Goal: Communication & Community: Answer question/provide support

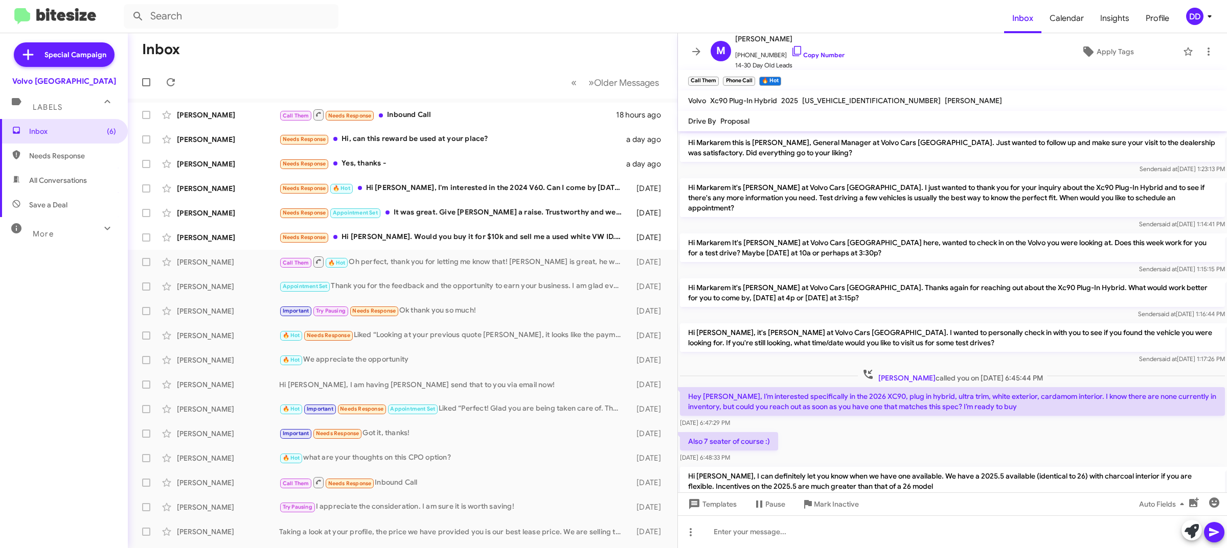
scroll to position [216, 0]
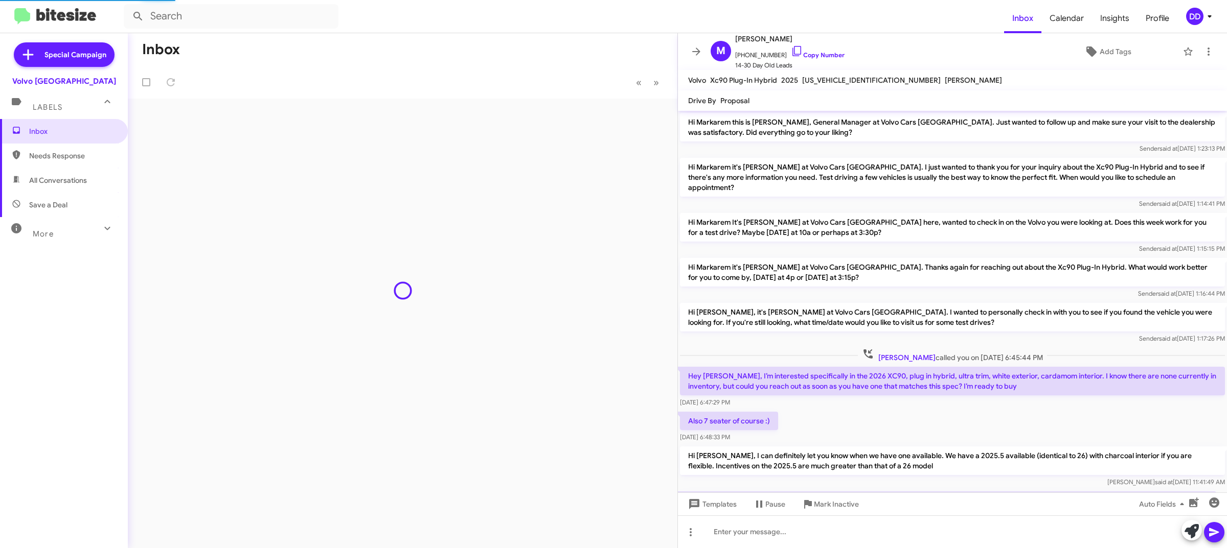
scroll to position [216, 0]
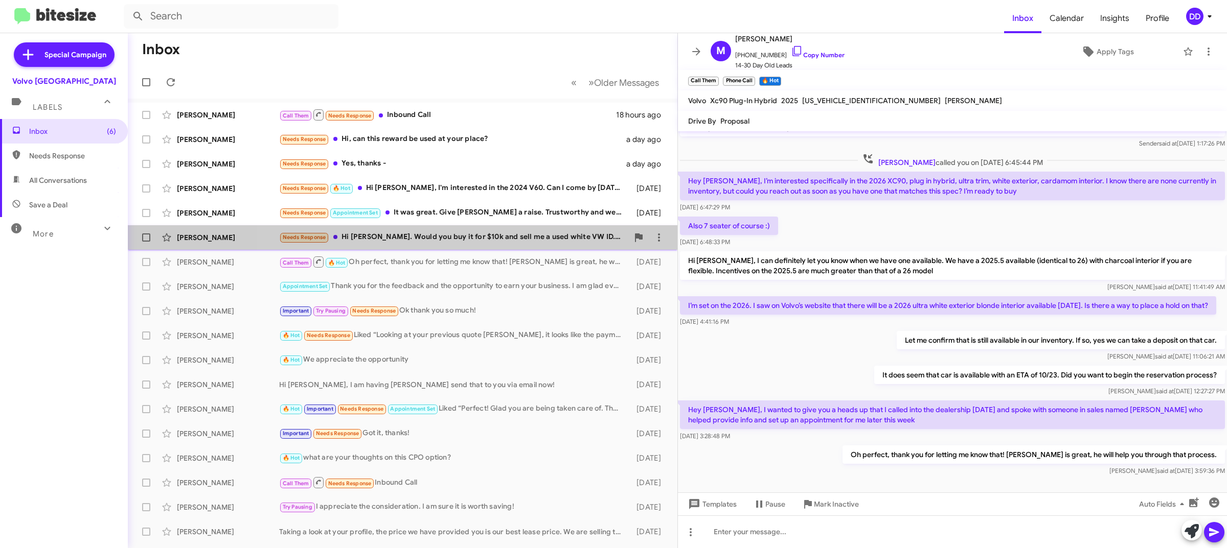
click at [511, 225] on span "Lori Sinsley Needs Response Hi David. Would you buy it for $10k and sell me a u…" at bounding box center [402, 237] width 549 height 25
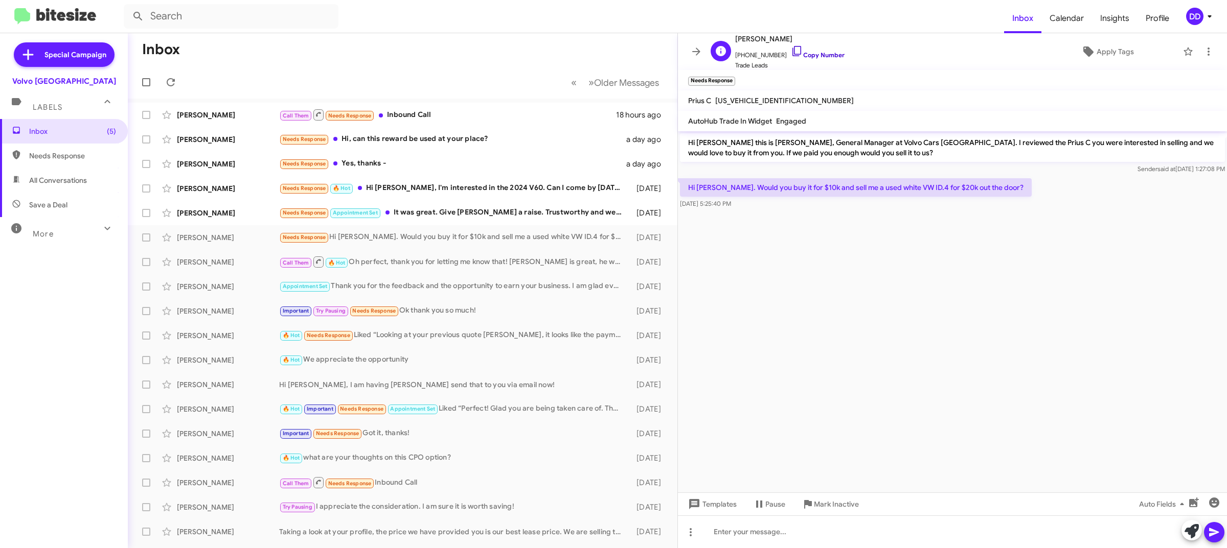
click at [822, 56] on link "Copy Number" at bounding box center [818, 55] width 54 height 8
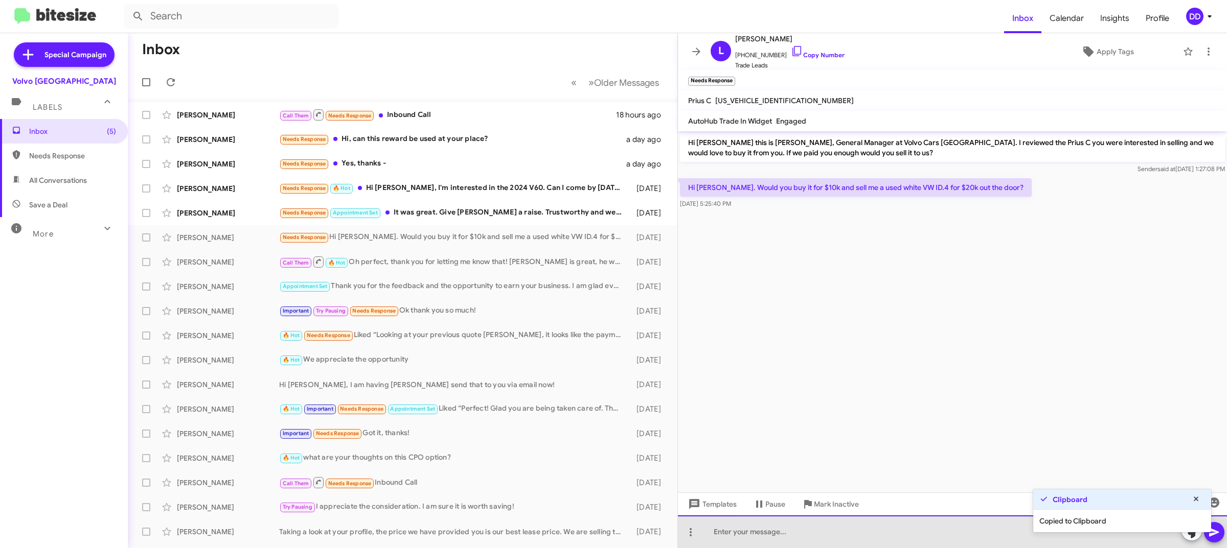
click at [918, 533] on div at bounding box center [952, 532] width 549 height 33
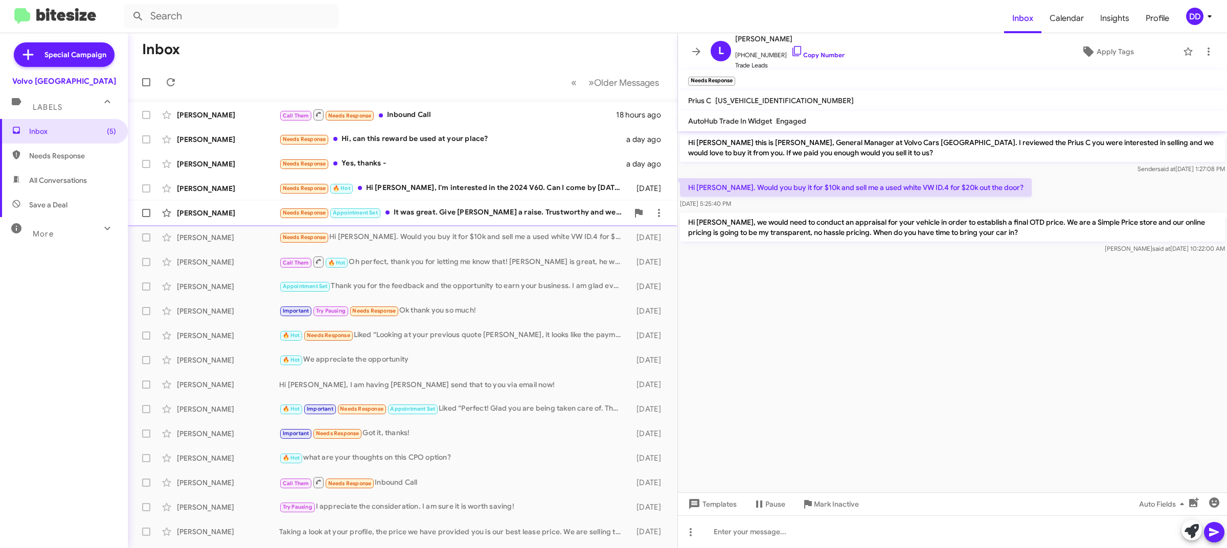
click at [487, 214] on div "Needs Response Appointment Set It was great. Give Jakob a raise. Trustworthy an…" at bounding box center [453, 213] width 349 height 12
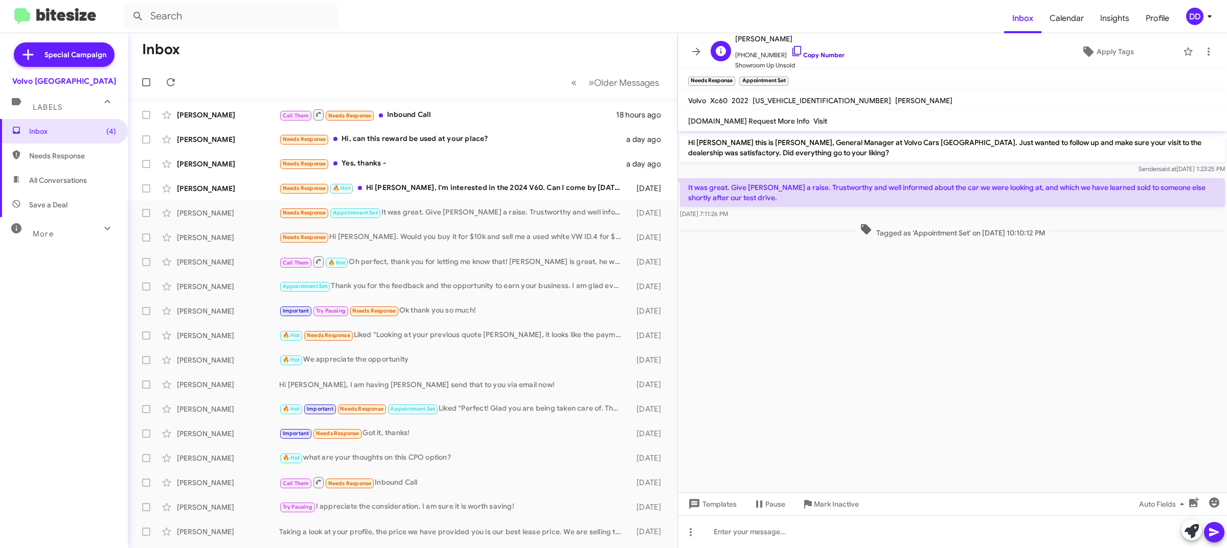
click at [806, 54] on link "Copy Number" at bounding box center [818, 55] width 54 height 8
click at [889, 303] on cdk-virtual-scroll-viewport "Hi James this is David Dupart, General Manager at Volvo Cars Palo Alto. Just wa…" at bounding box center [952, 311] width 549 height 361
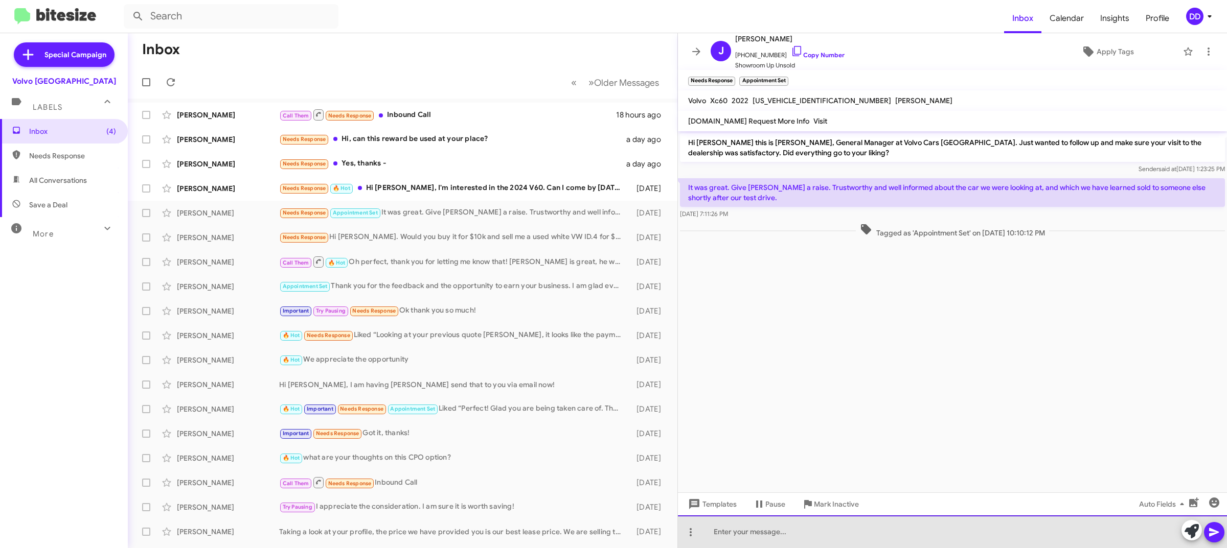
click at [887, 533] on div at bounding box center [952, 532] width 549 height 33
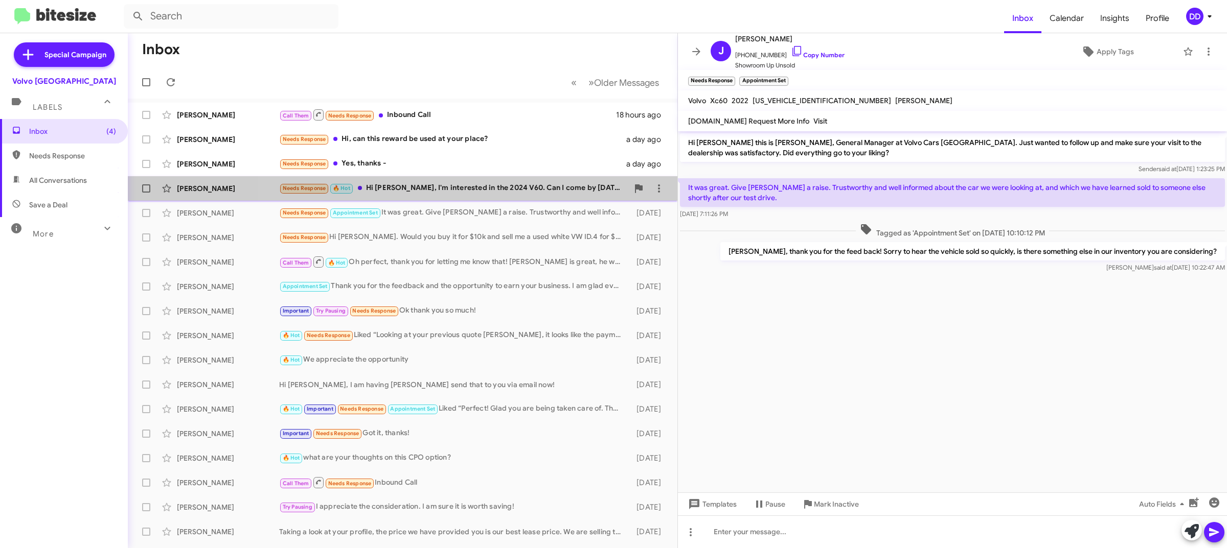
click at [510, 183] on div "Needs Response 🔥 Hot Hi David, I'm interested in the 2024 V60. Can I come by to…" at bounding box center [453, 188] width 349 height 12
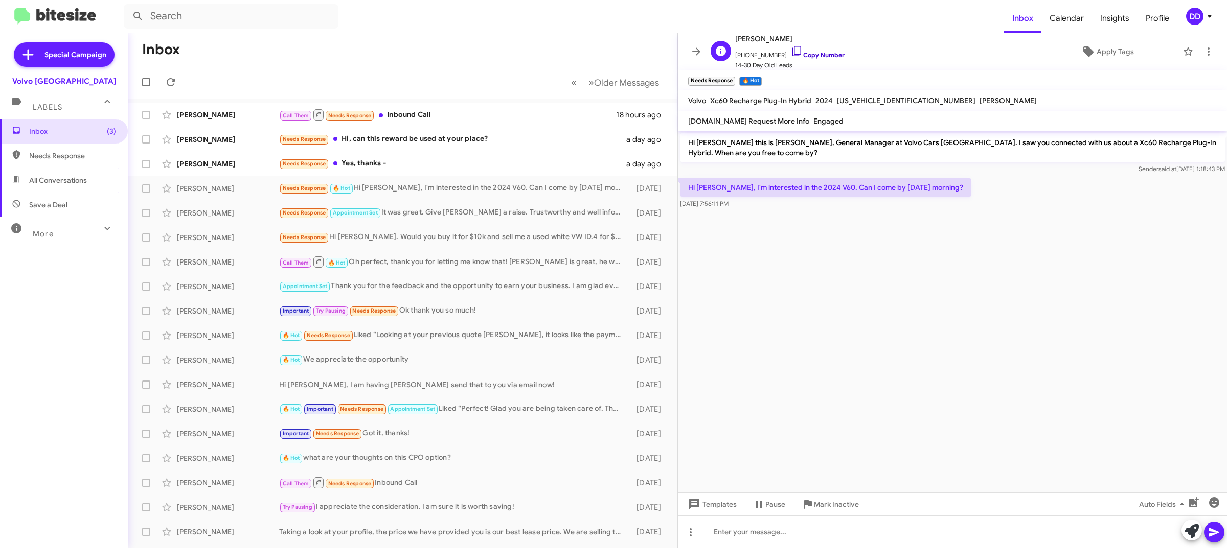
click at [813, 54] on link "Copy Number" at bounding box center [818, 55] width 54 height 8
